Goal: Use online tool/utility: Utilize a website feature to perform a specific function

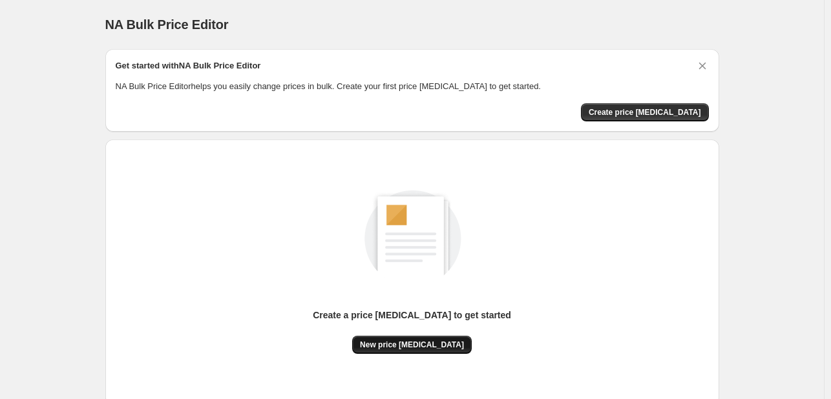
click at [419, 351] on button "New price [MEDICAL_DATA]" at bounding box center [411, 345] width 119 height 18
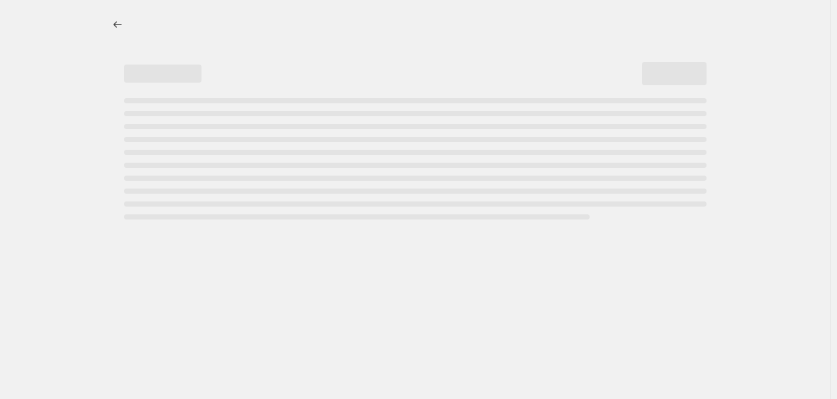
select select "percentage"
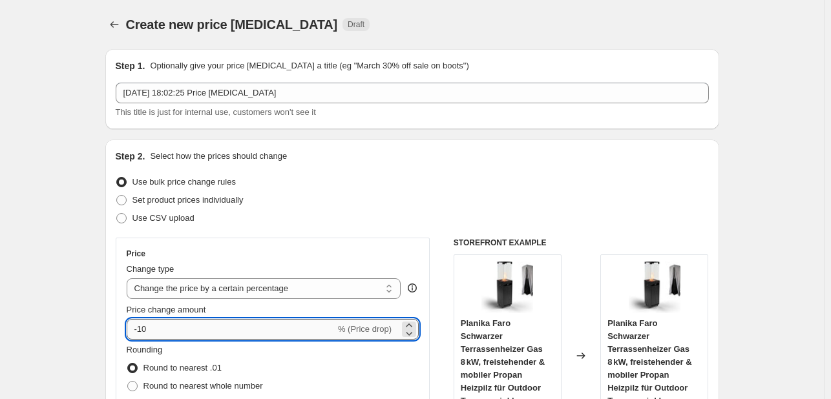
click at [243, 330] on input "-10" at bounding box center [231, 329] width 209 height 21
type input "-1"
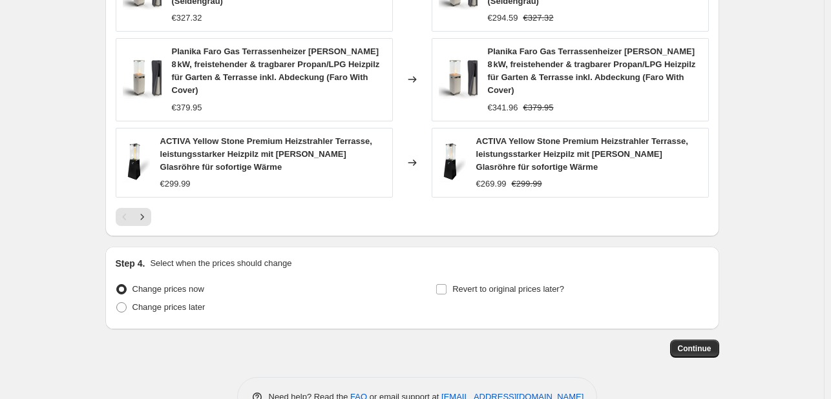
scroll to position [976, 0]
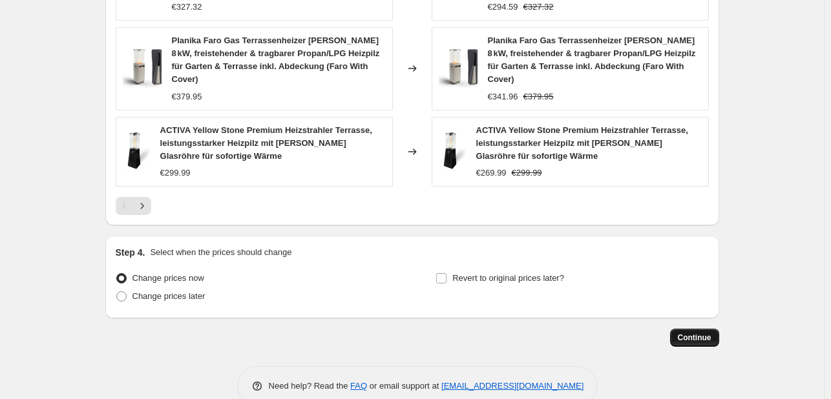
type input "-30"
click at [702, 329] on button "Continue" at bounding box center [694, 338] width 49 height 18
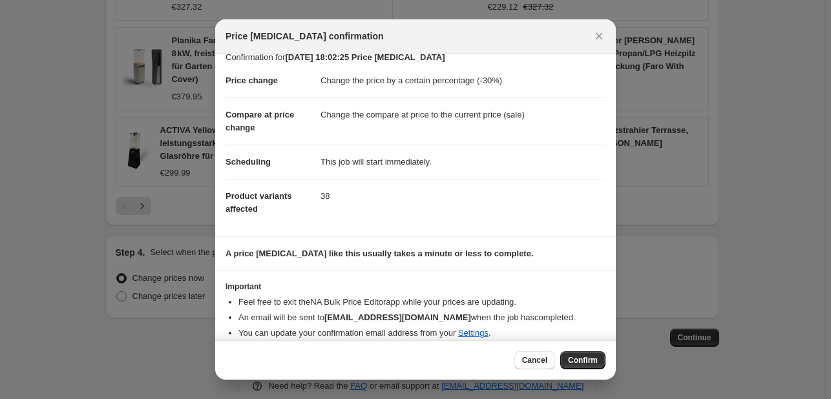
scroll to position [25, 0]
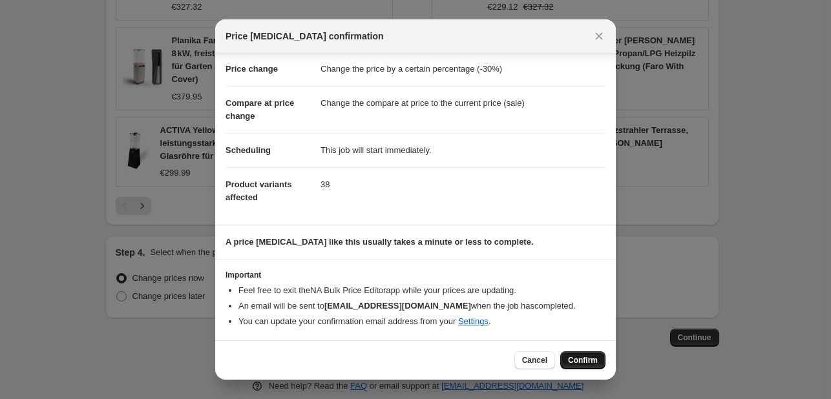
click at [596, 353] on button "Confirm" at bounding box center [582, 360] width 45 height 18
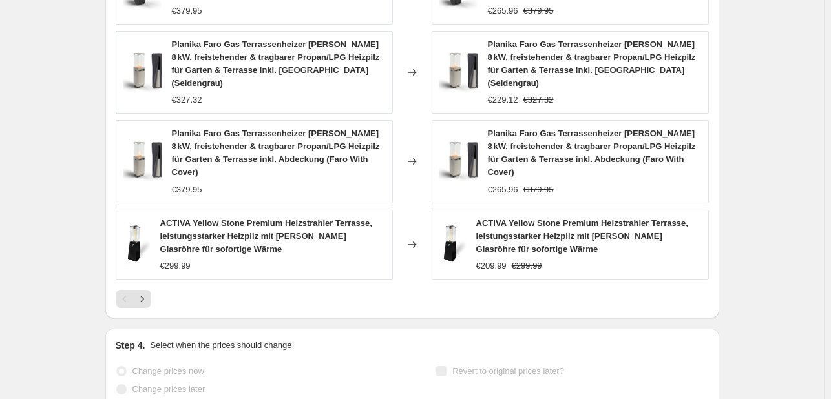
select select "percentage"
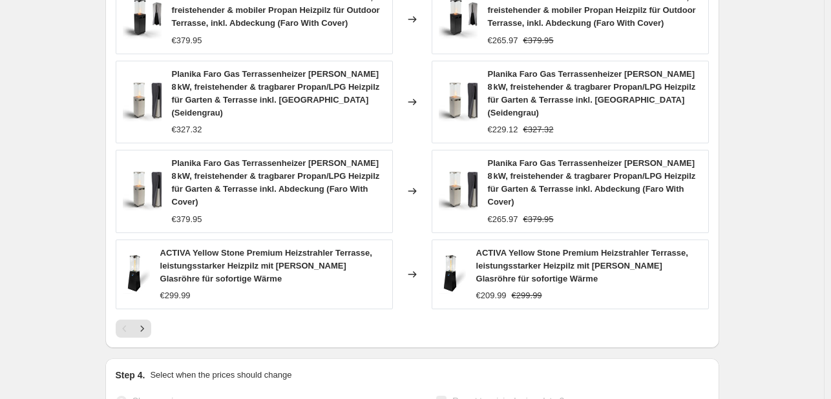
scroll to position [0, 0]
